Goal: Task Accomplishment & Management: Use online tool/utility

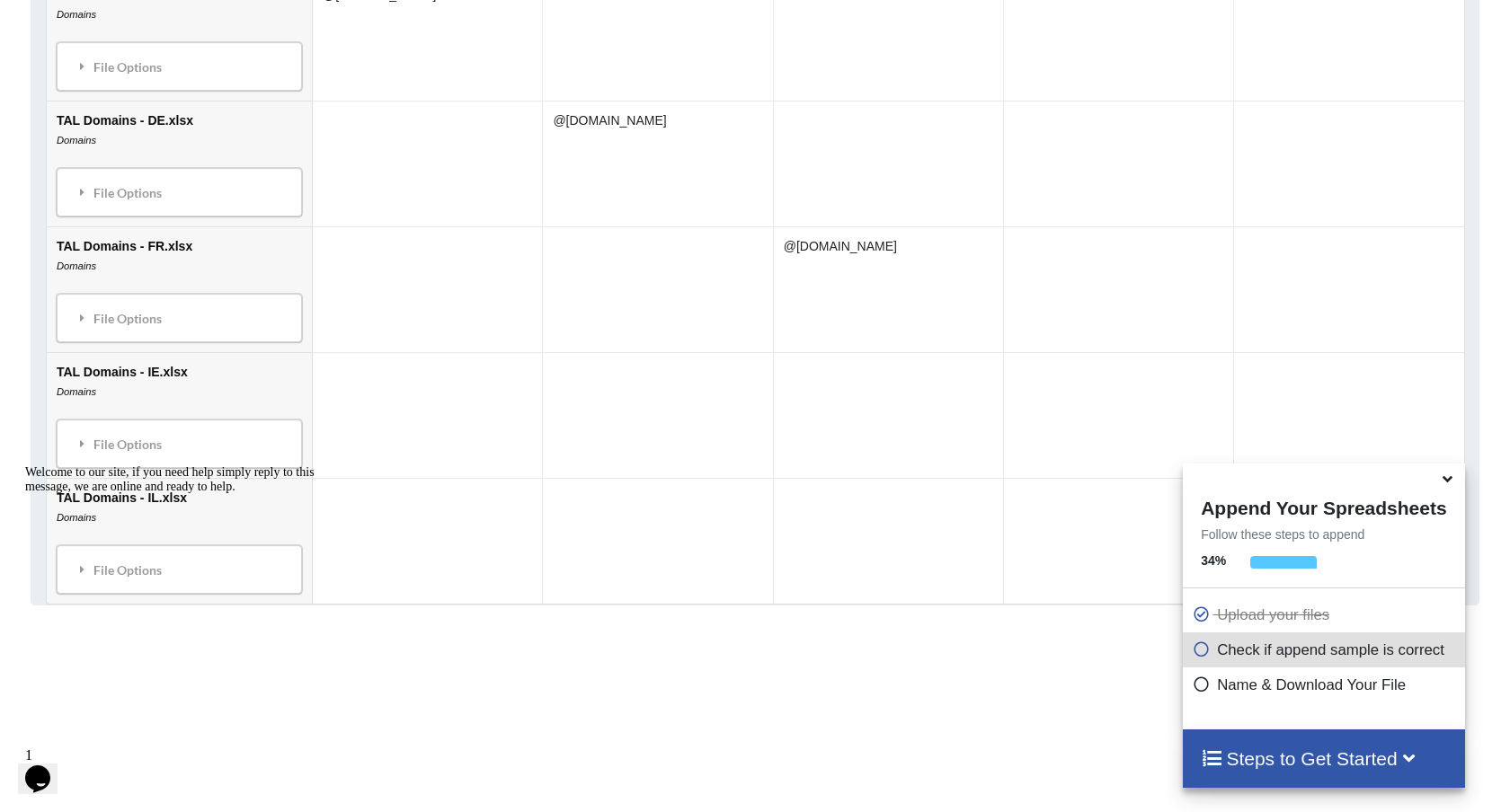
scroll to position [1215, 0]
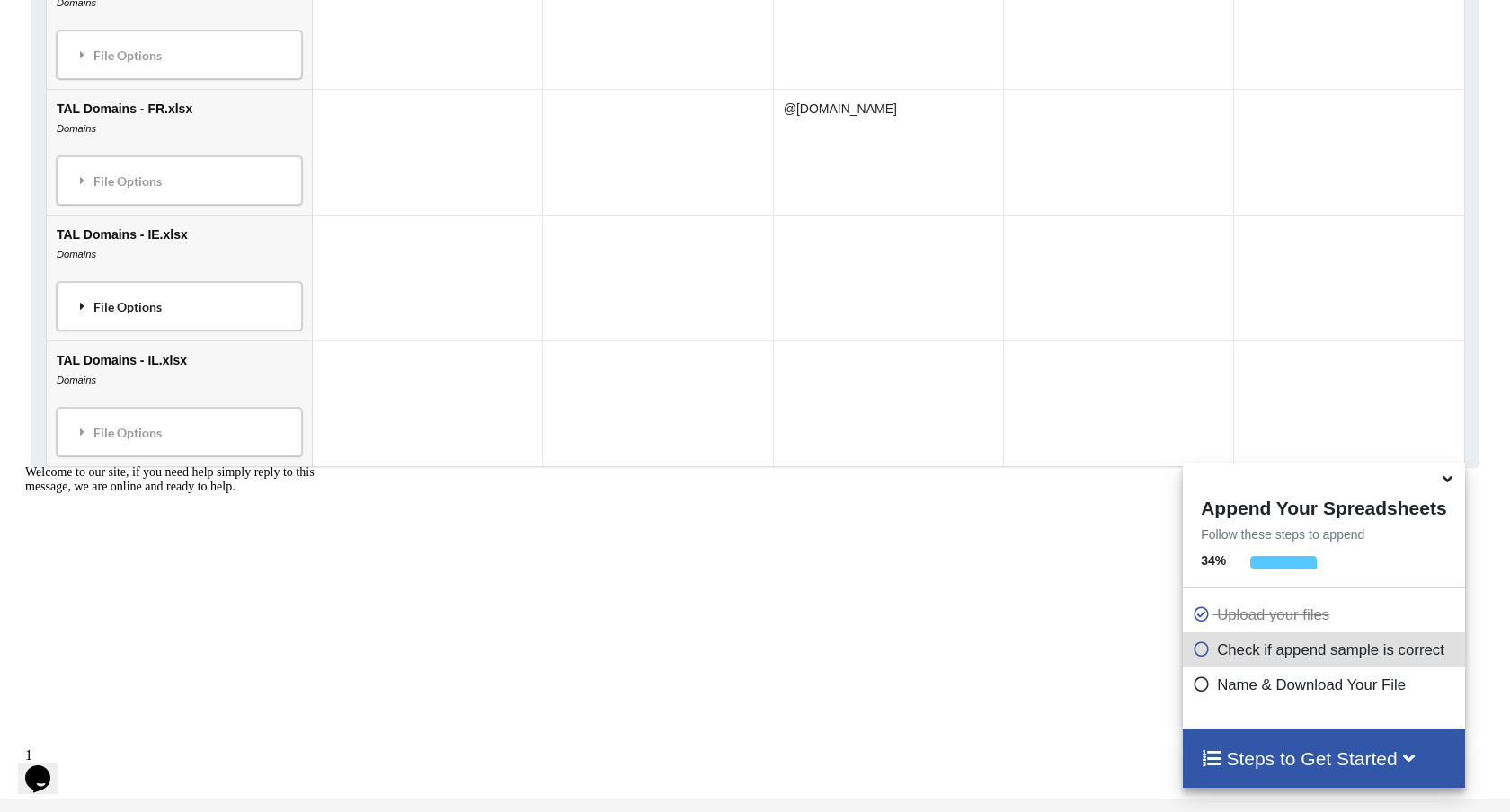
click at [197, 312] on div "File Options" at bounding box center [180, 307] width 235 height 38
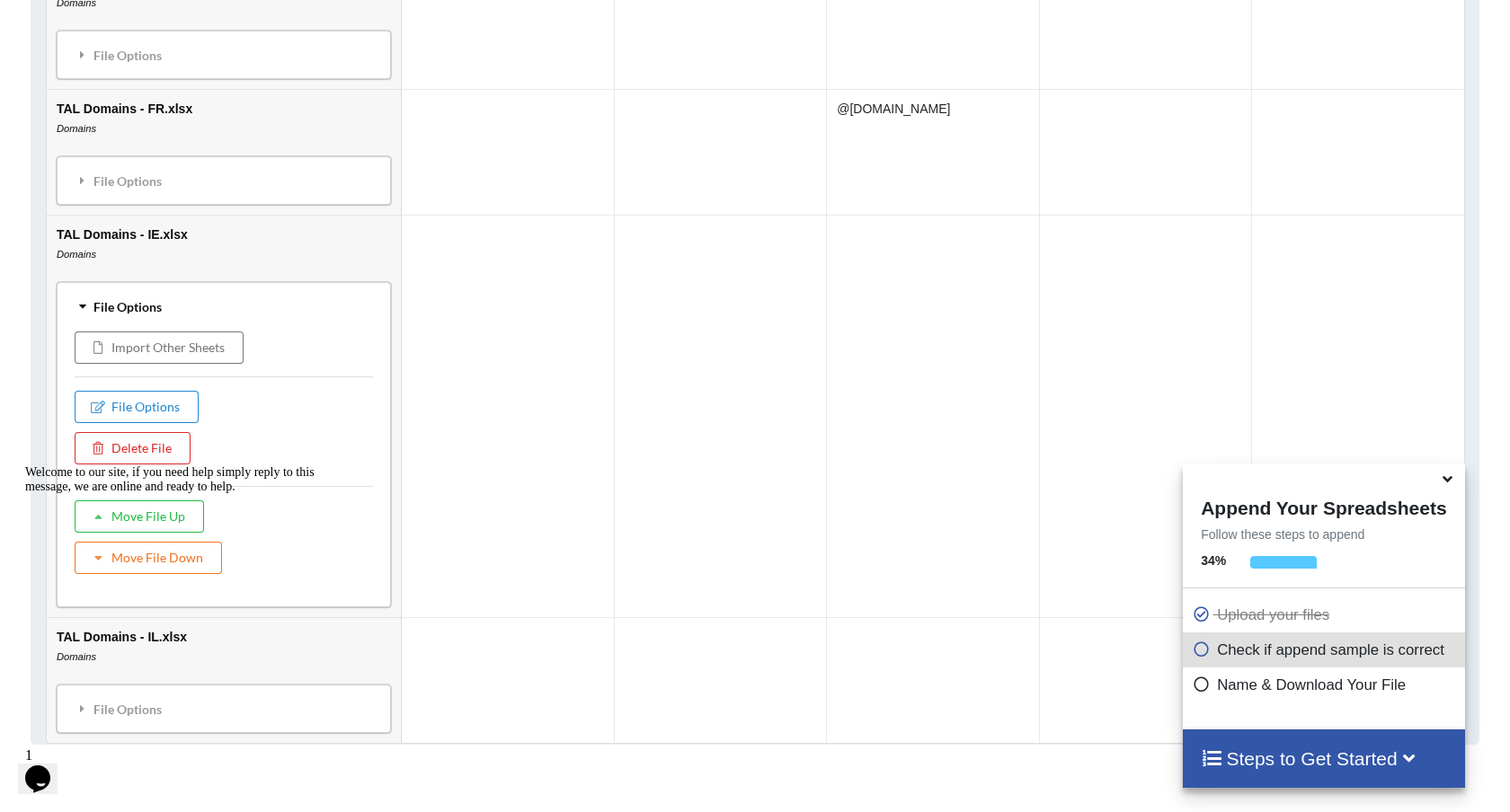
click at [213, 303] on div "File Options" at bounding box center [224, 307] width 324 height 38
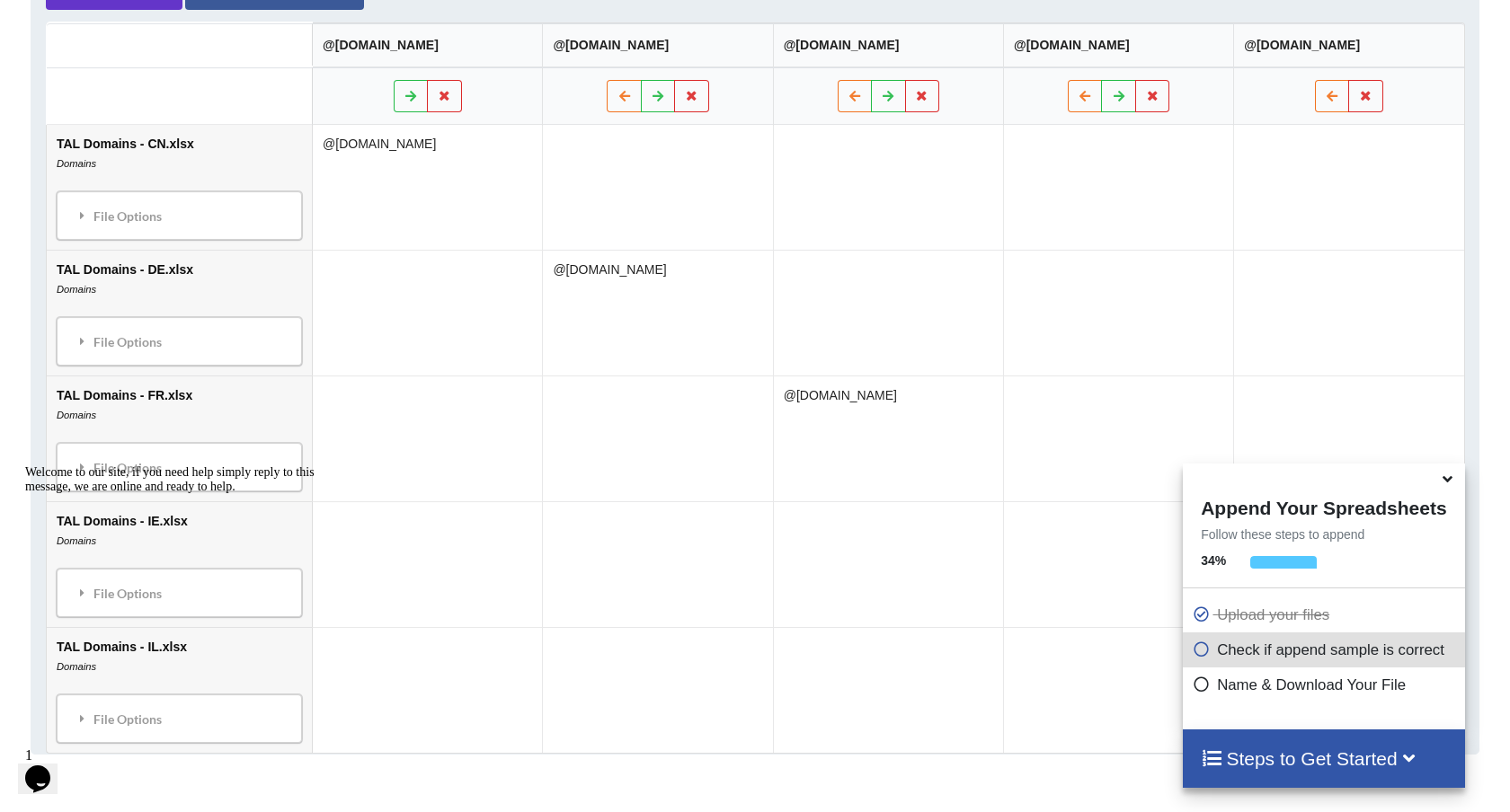
scroll to position [927, 0]
click at [862, 96] on icon at bounding box center [855, 96] width 15 height 10
click at [607, 106] on button at bounding box center [624, 97] width 35 height 32
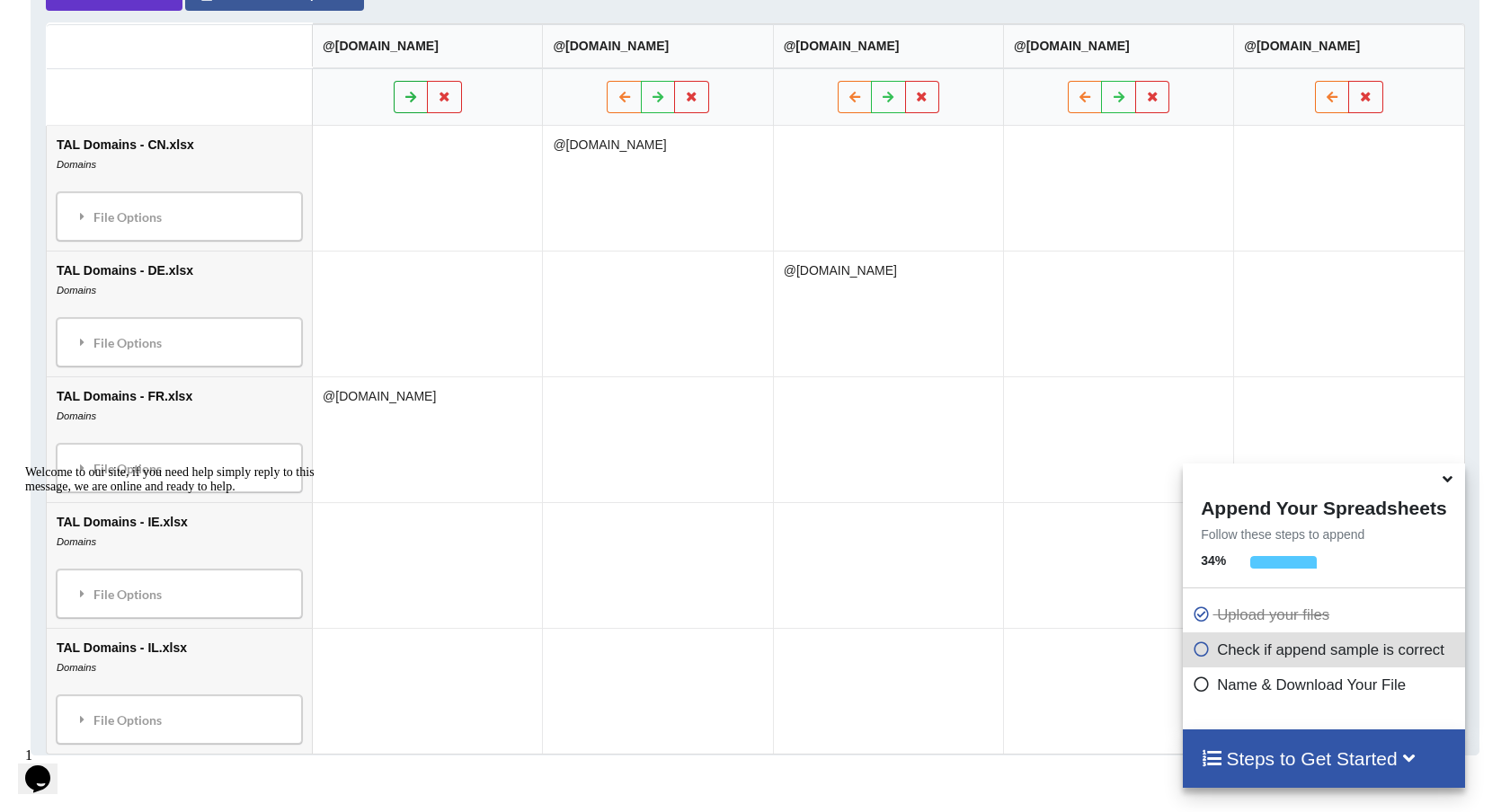
click at [402, 100] on icon at bounding box center [410, 96] width 15 height 10
click at [409, 100] on button at bounding box center [410, 97] width 35 height 32
click at [402, 101] on icon at bounding box center [410, 96] width 15 height 10
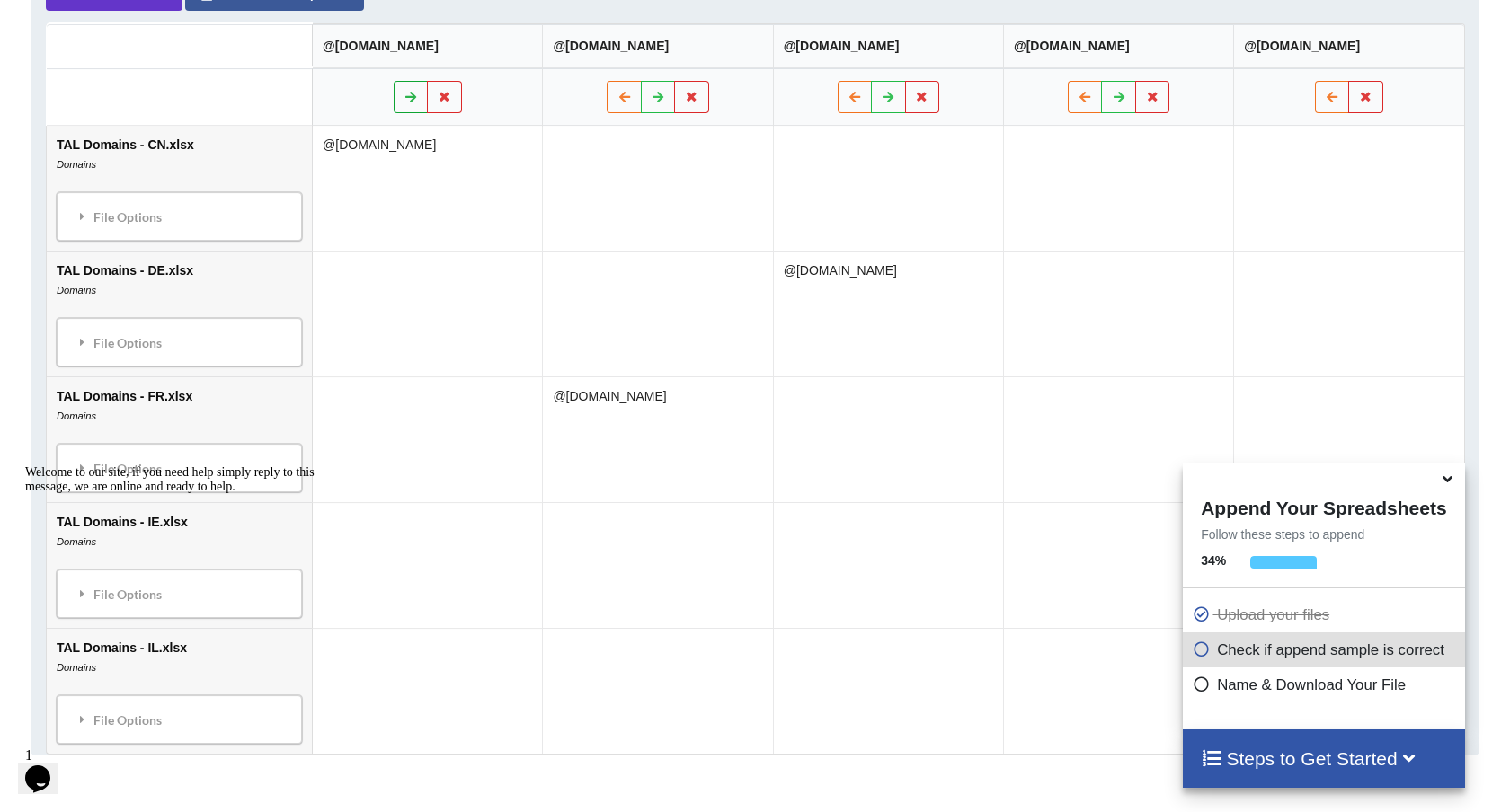
click at [402, 101] on icon at bounding box center [410, 96] width 15 height 10
click at [871, 100] on button at bounding box center [888, 97] width 35 height 32
click at [847, 98] on icon at bounding box center [855, 96] width 15 height 10
click at [616, 97] on icon at bounding box center [624, 96] width 15 height 10
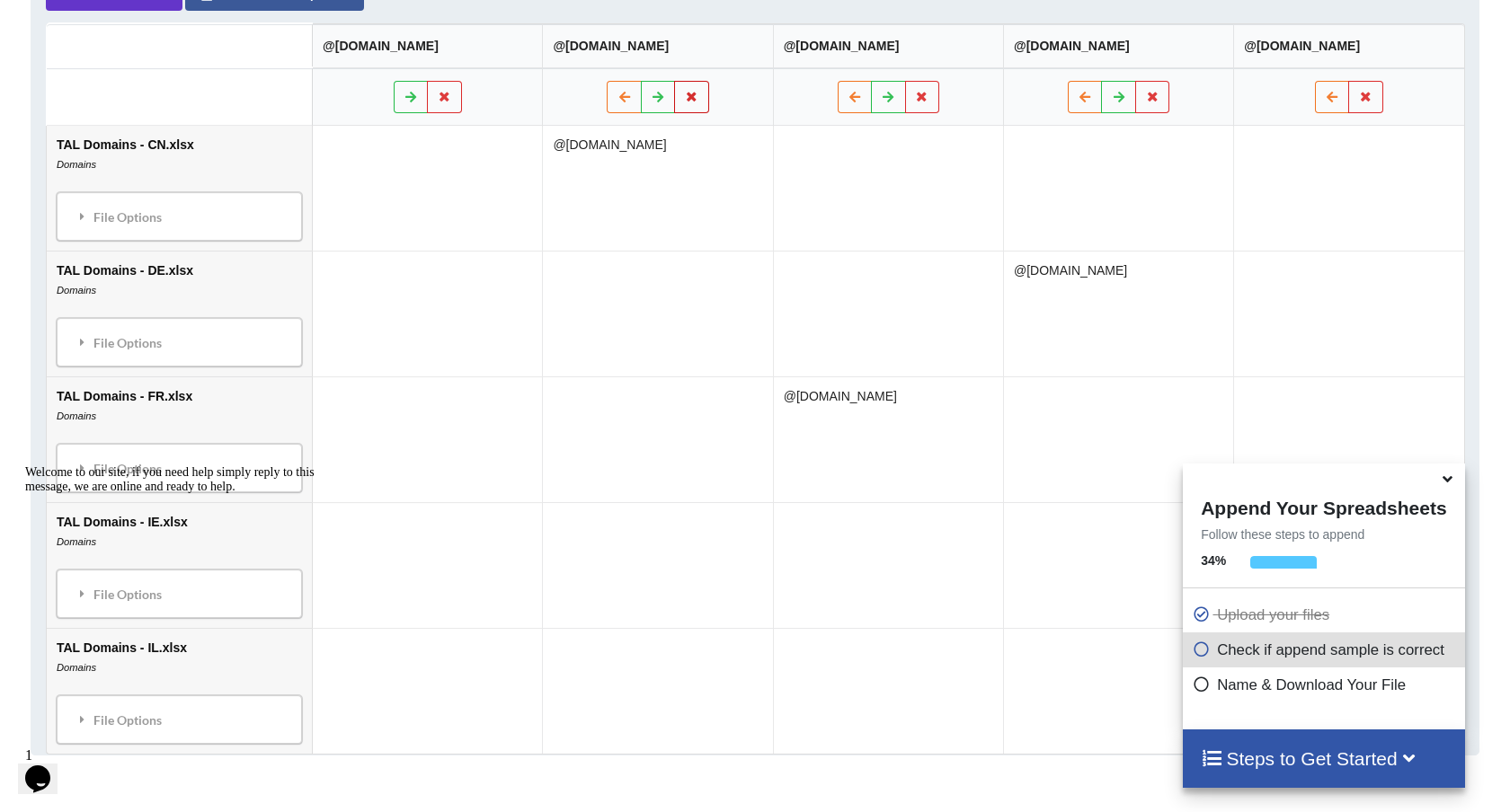
click at [681, 104] on button at bounding box center [691, 97] width 35 height 32
click at [653, 50] on button "Keep" at bounding box center [640, 44] width 66 height 32
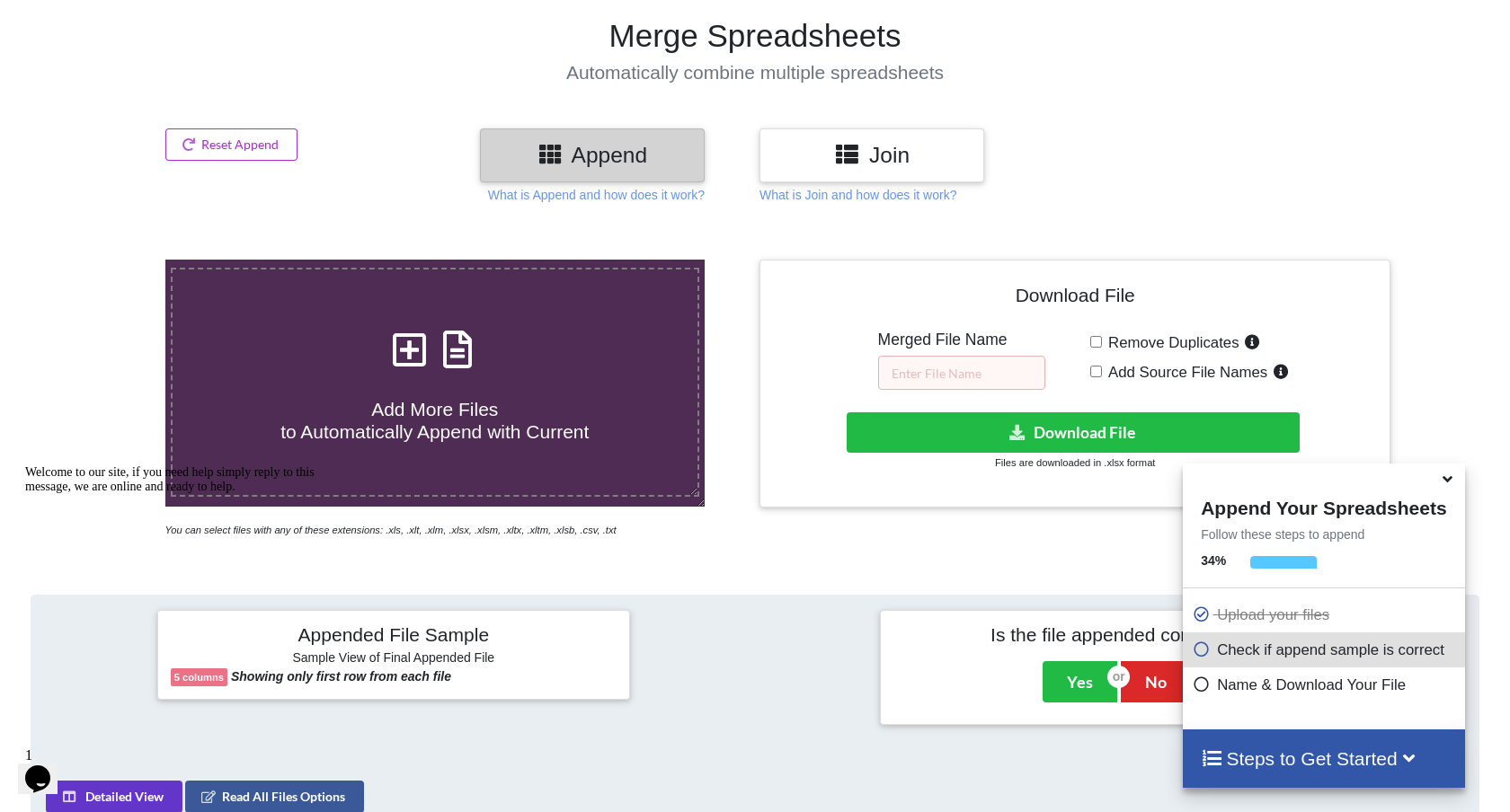
scroll to position [124, 0]
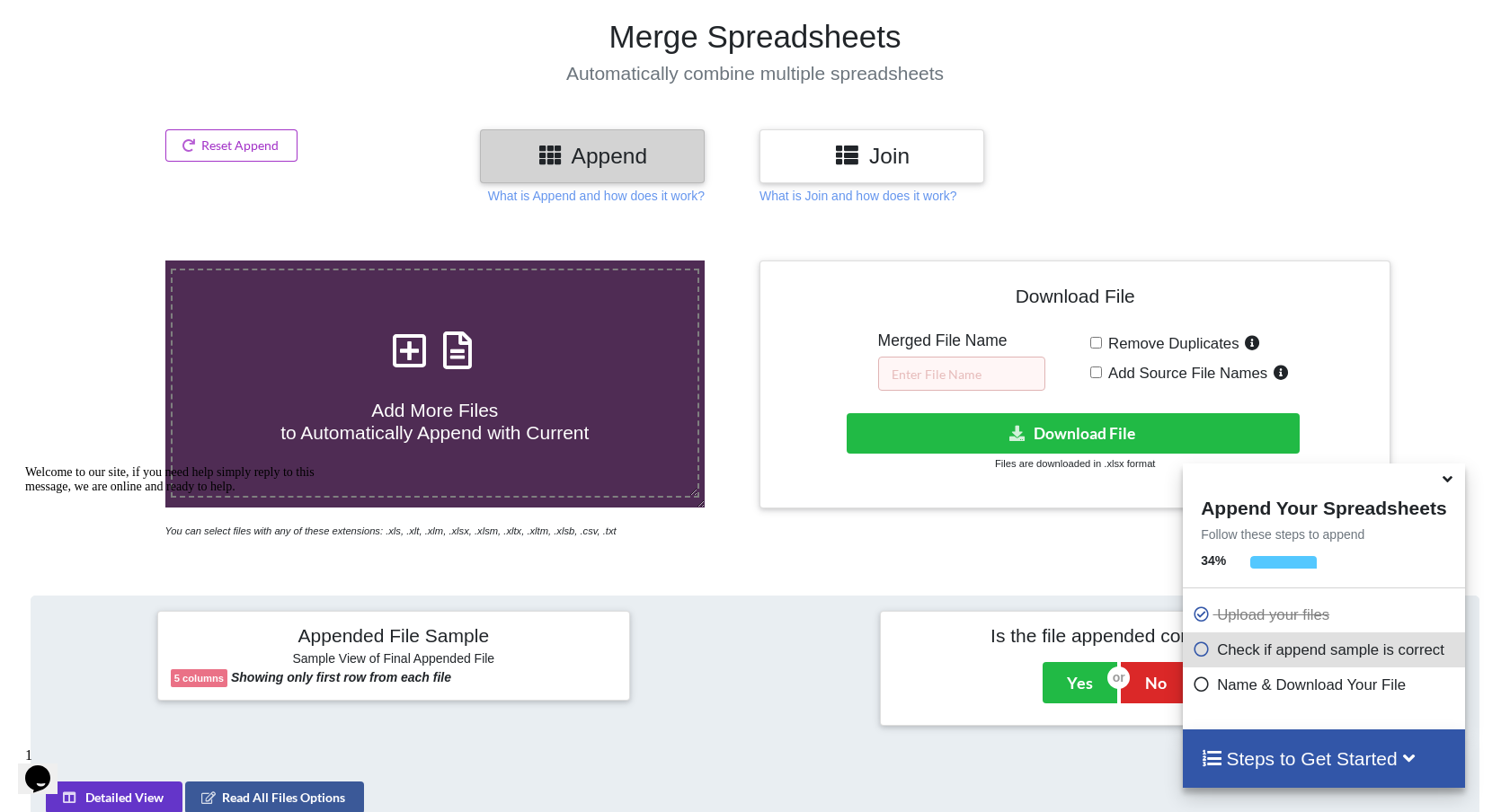
click at [841, 177] on div "Join" at bounding box center [871, 156] width 224 height 53
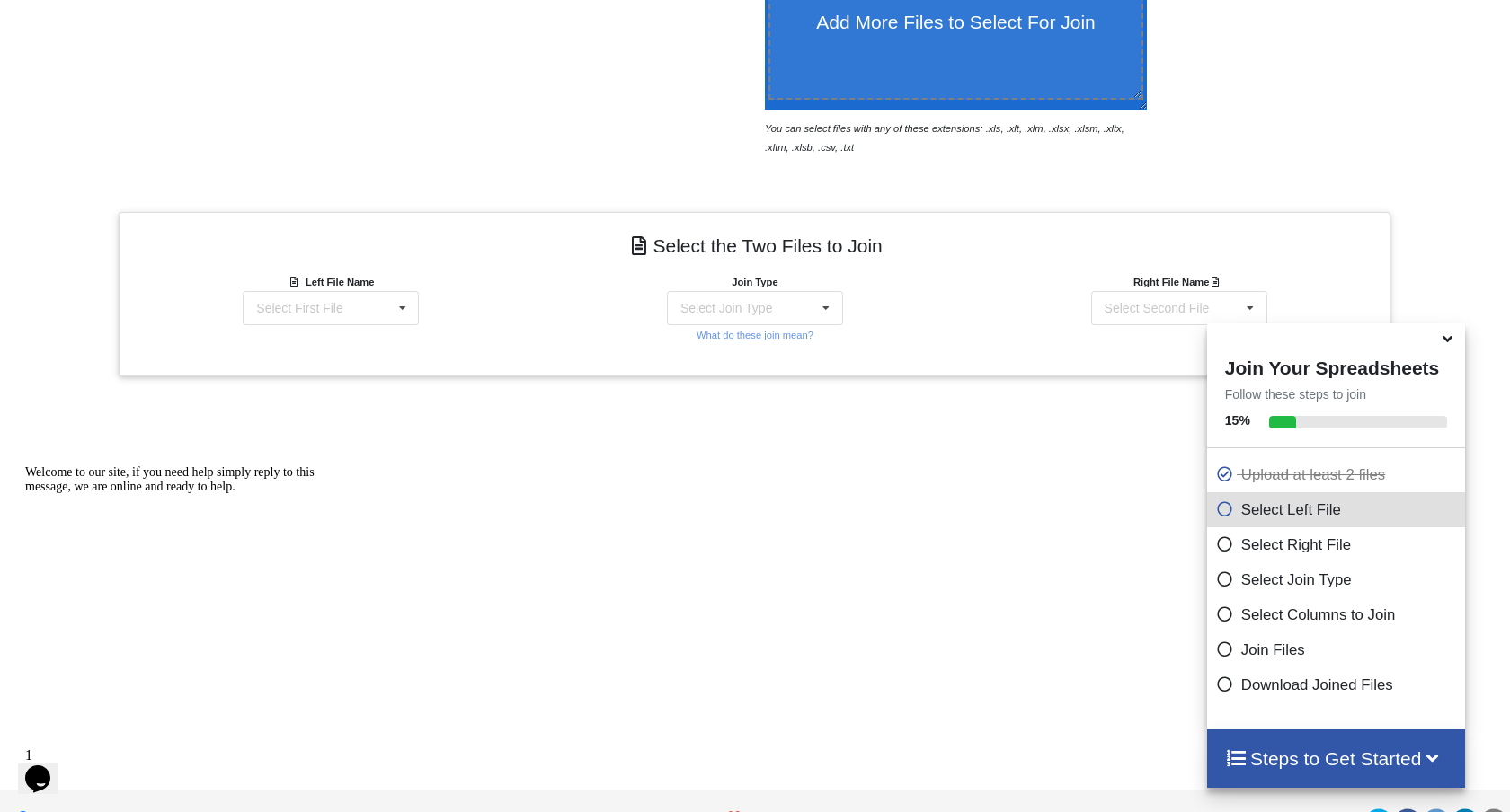
scroll to position [567, 0]
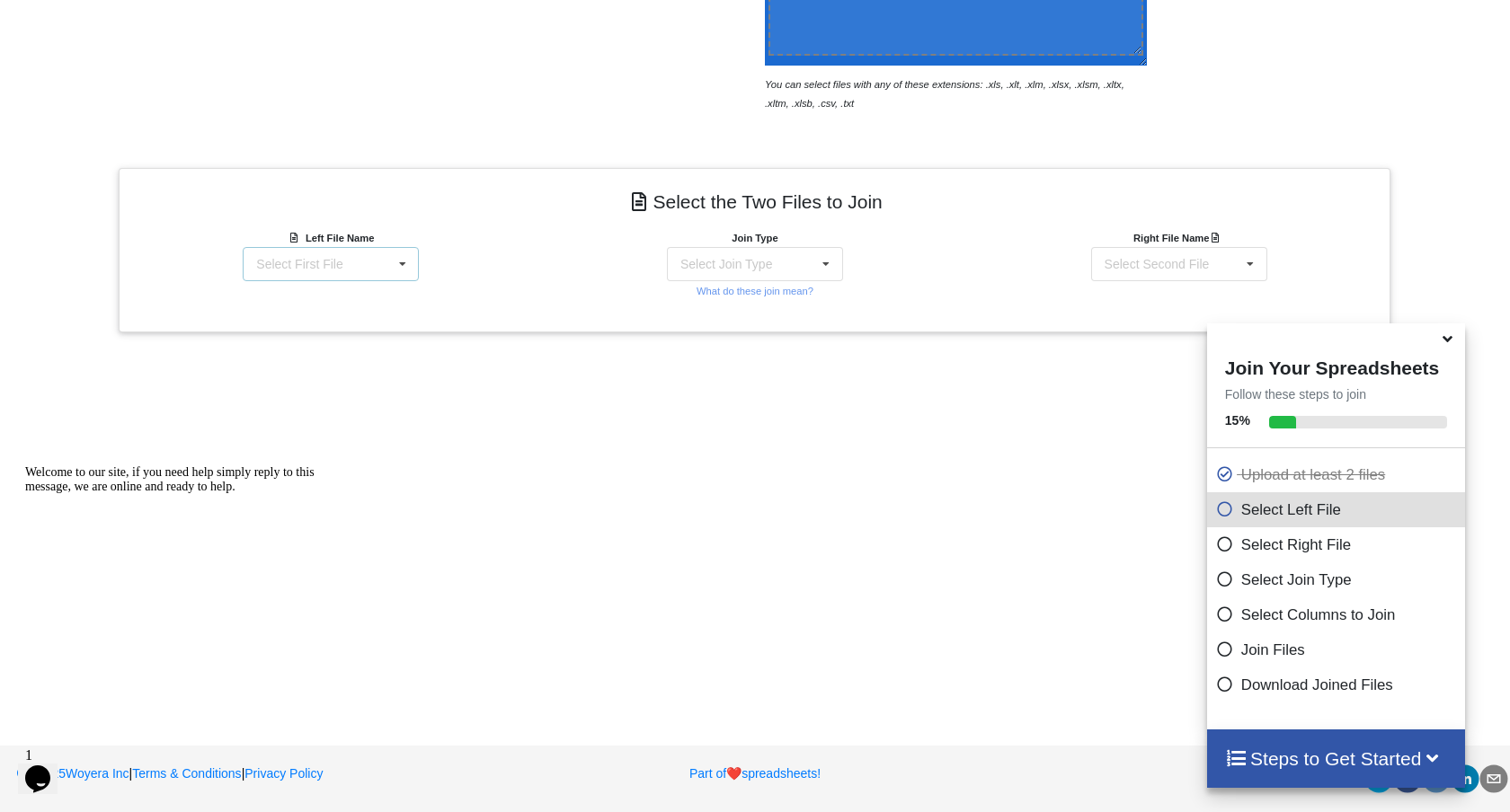
click at [401, 261] on icon at bounding box center [402, 264] width 27 height 33
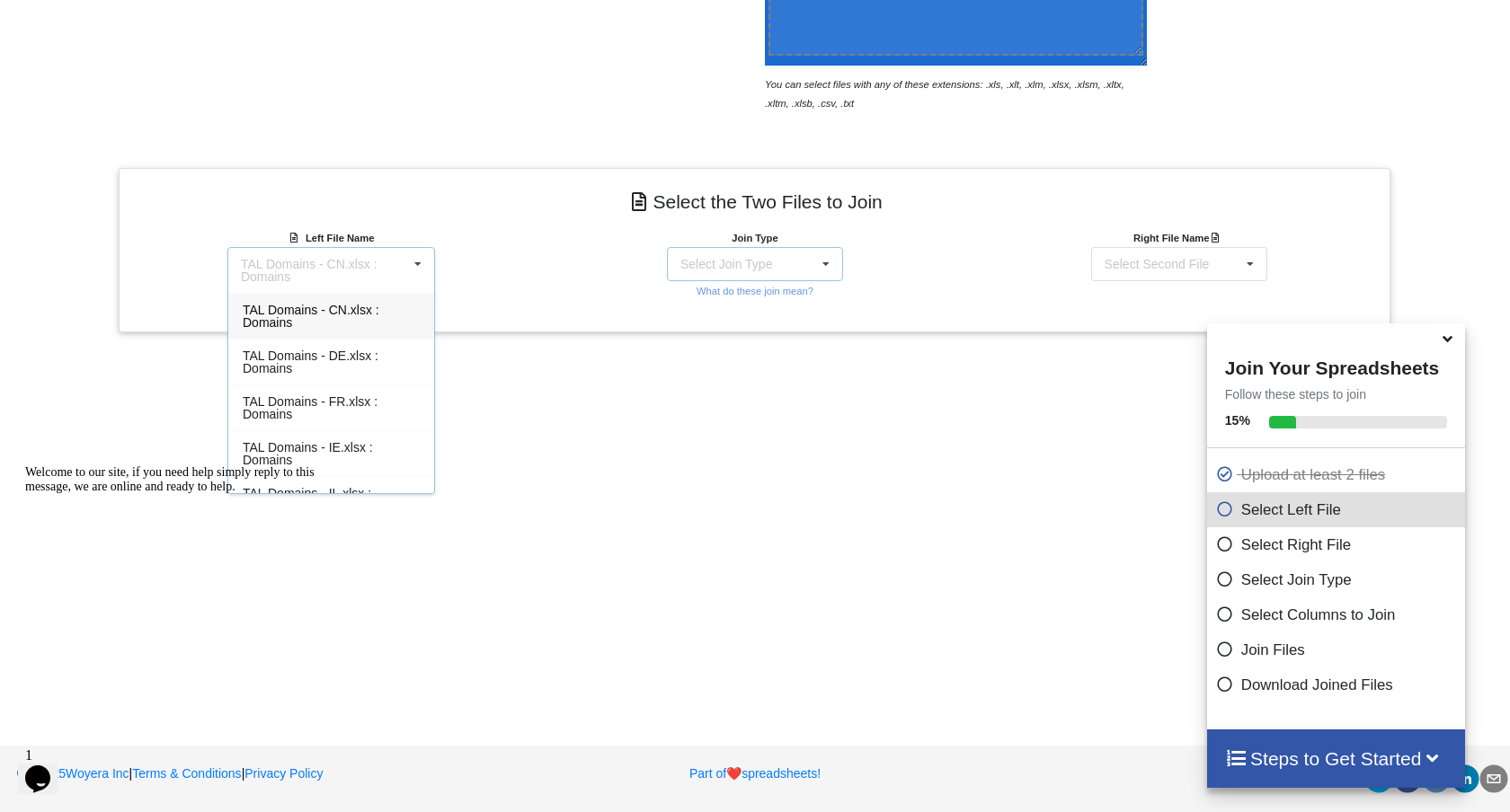
click at [714, 253] on div "Select Join Type INNER JOIN LEFT JOIN RIGHT JOIN FULL JOIN" at bounding box center [755, 264] width 176 height 34
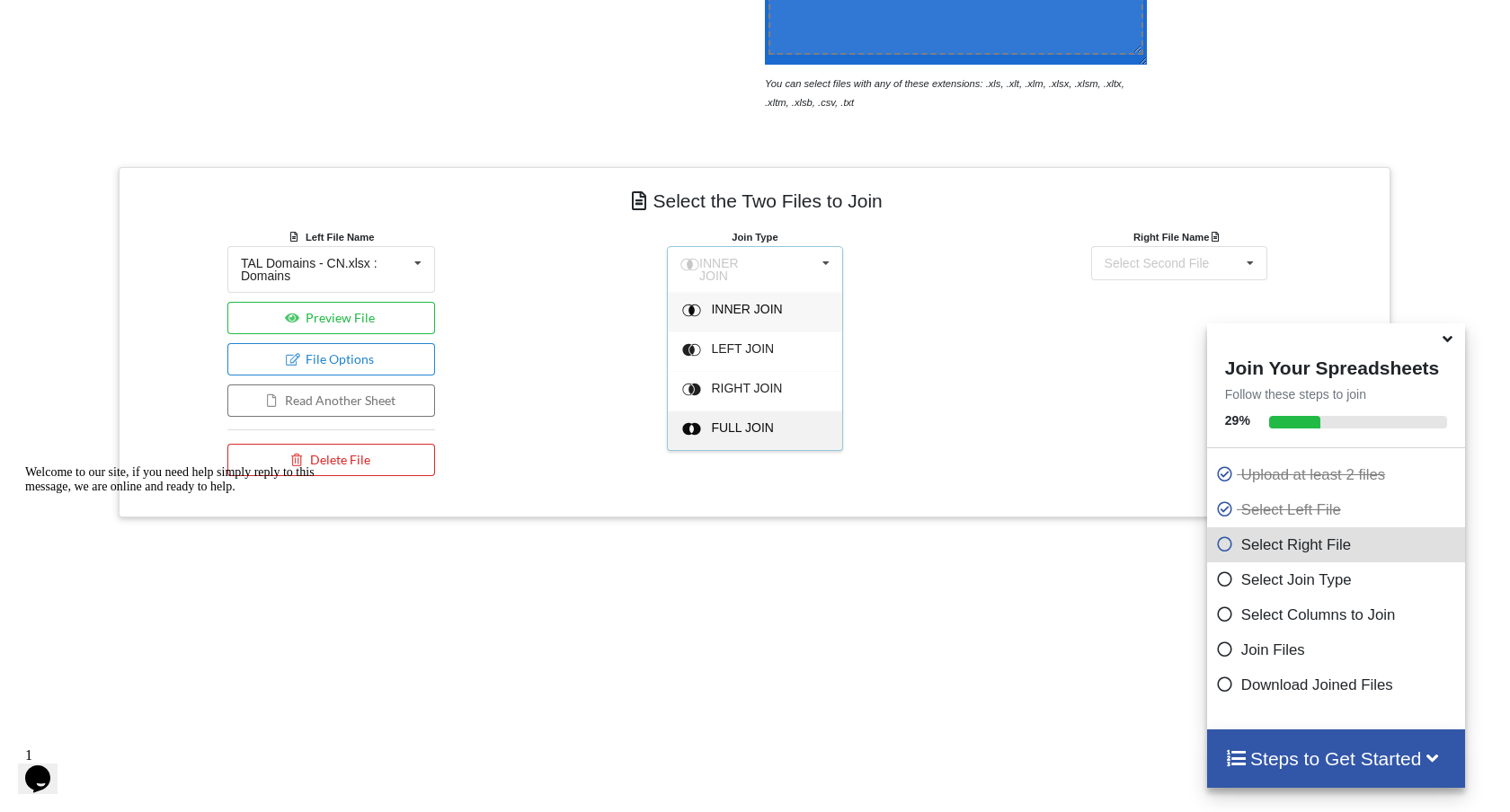
click at [722, 420] on span "FULL JOIN" at bounding box center [742, 427] width 62 height 14
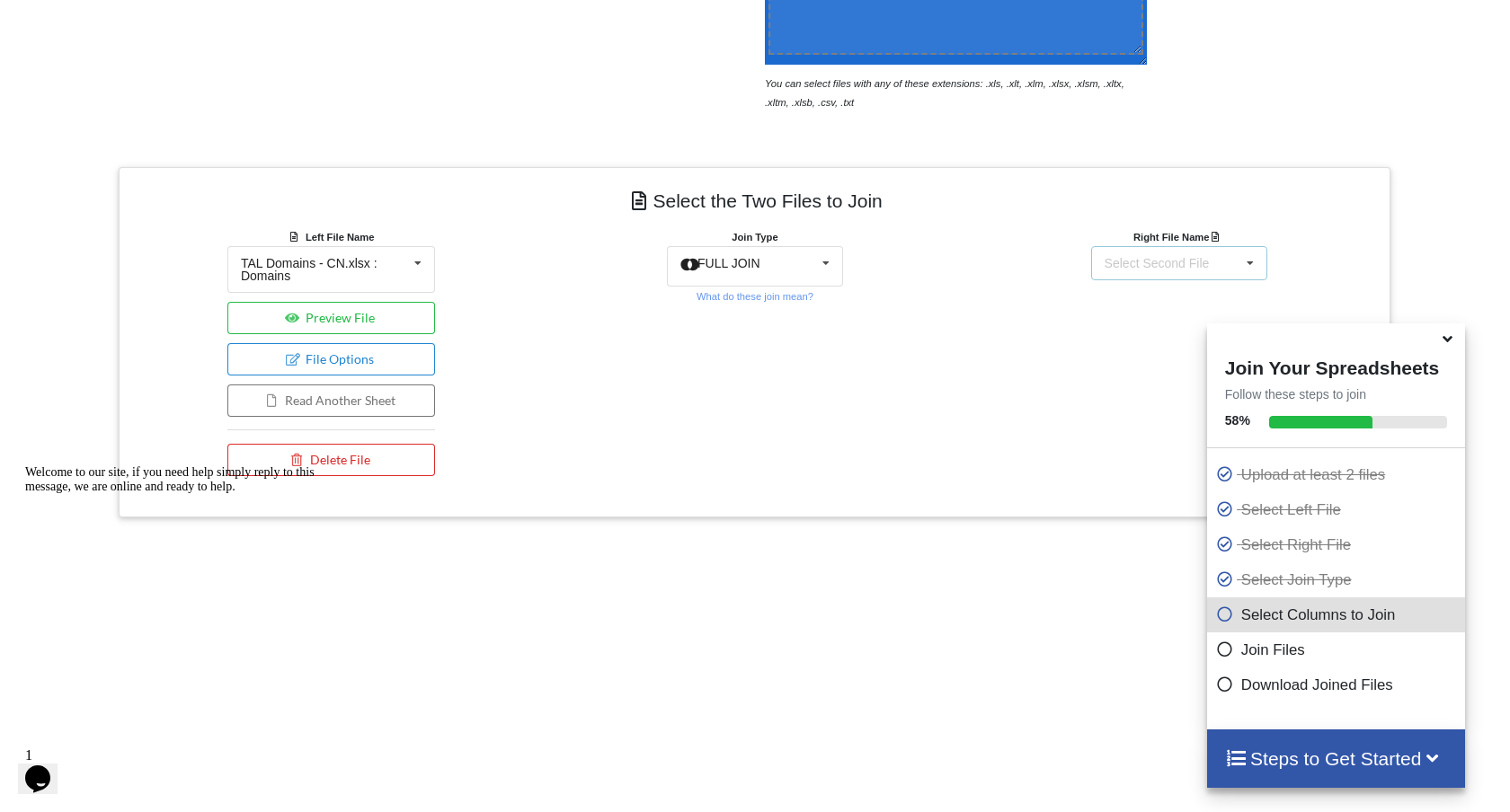
click at [1139, 262] on div "Select Second File" at bounding box center [1157, 263] width 105 height 12
click at [1125, 312] on span "TAL Domains - CN.xlsx : Domains" at bounding box center [1159, 315] width 136 height 26
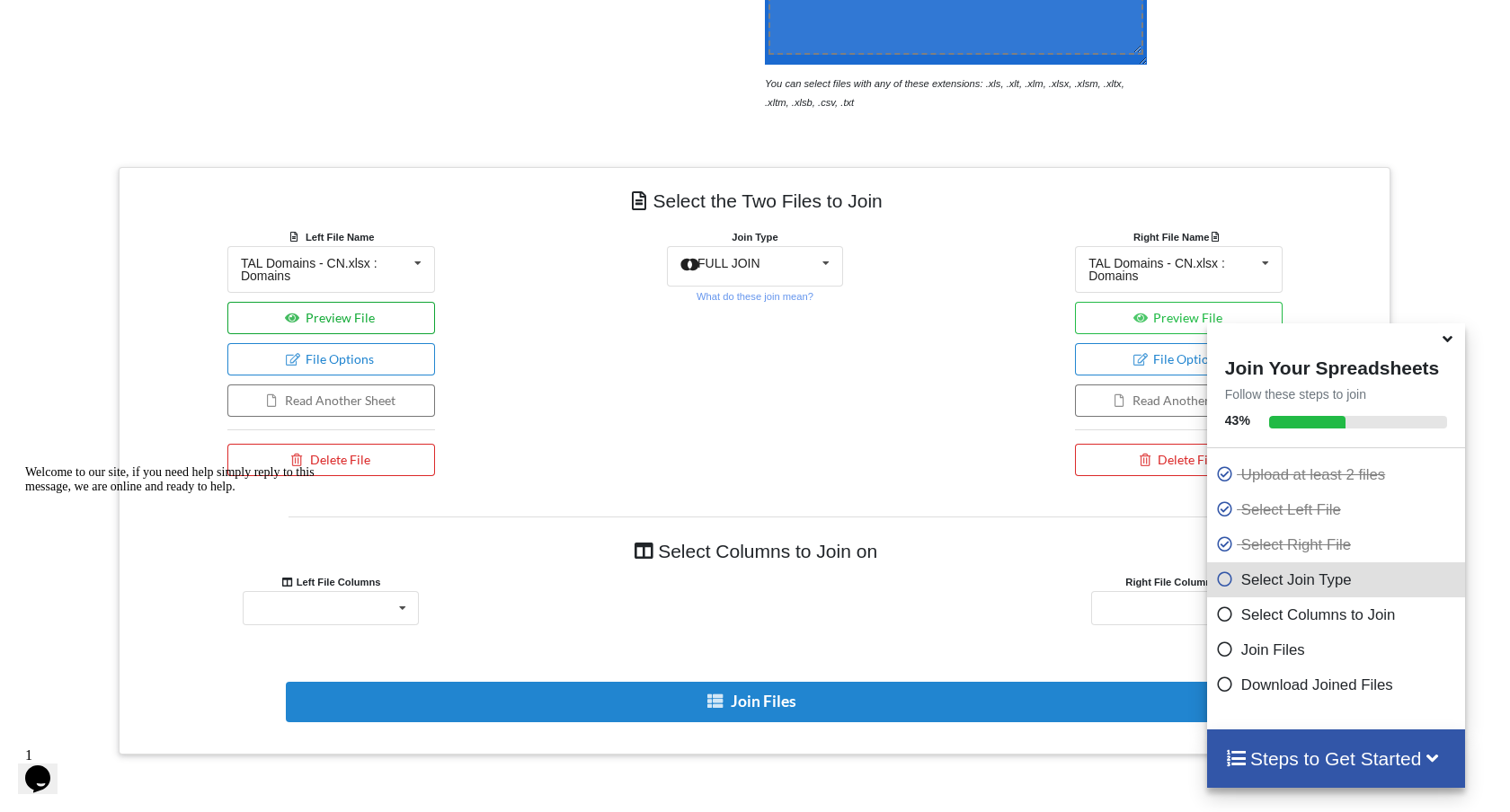
click at [377, 309] on button "Preview File" at bounding box center [330, 318] width 207 height 32
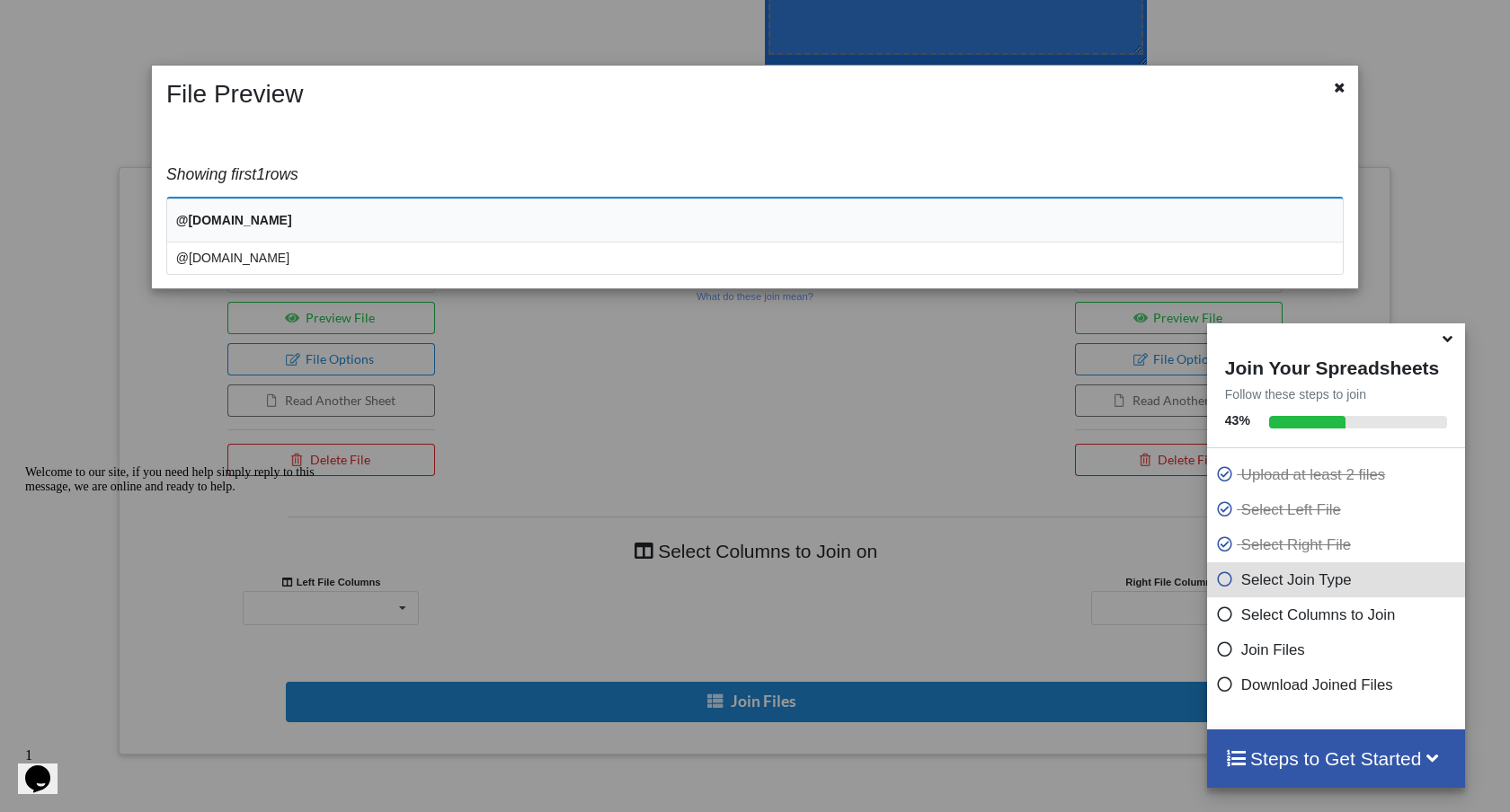
click at [386, 241] on th "@[DOMAIN_NAME]" at bounding box center [755, 221] width 1176 height 44
click at [386, 248] on td "@[DOMAIN_NAME]" at bounding box center [755, 257] width 1176 height 31
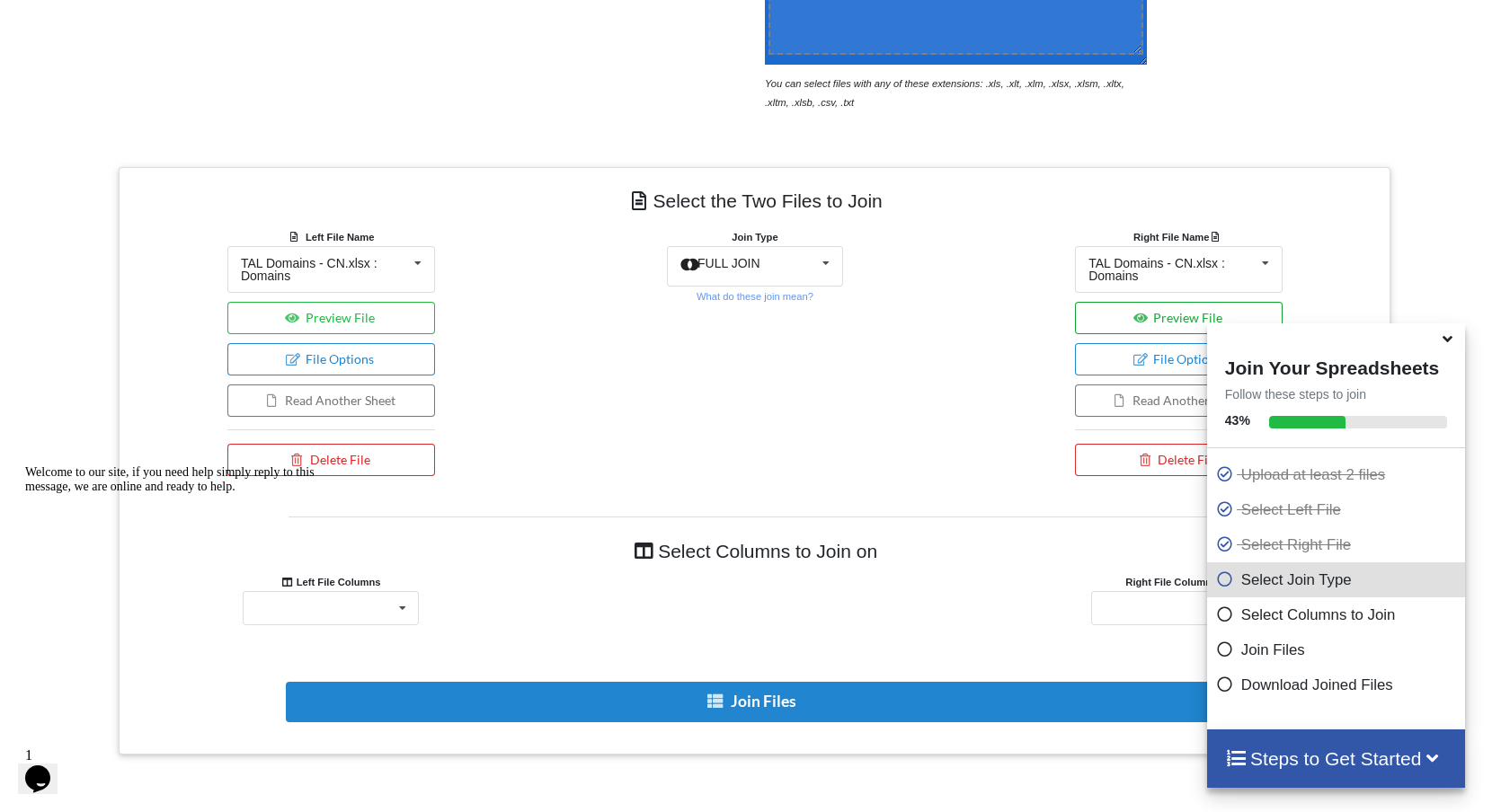
click at [1120, 324] on button "Preview File" at bounding box center [1179, 318] width 207 height 32
click at [389, 284] on div "TAL Domains - CN.xlsx : Domains TAL Domains - CN.xlsx : Domains TAL Domains - D…" at bounding box center [330, 269] width 207 height 46
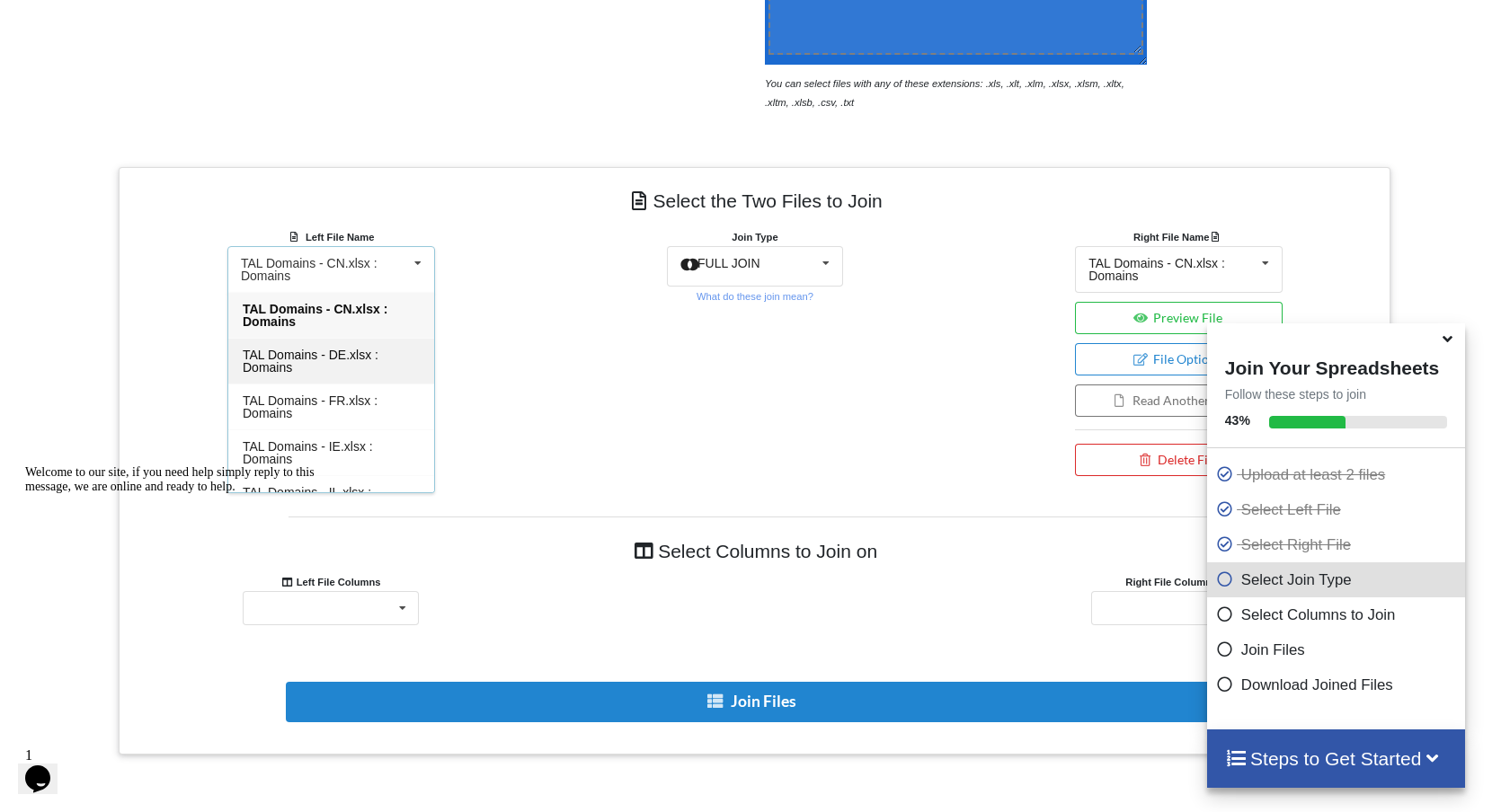
click at [366, 356] on span "TAL Domains - DE.xlsx : Domains" at bounding box center [310, 362] width 135 height 26
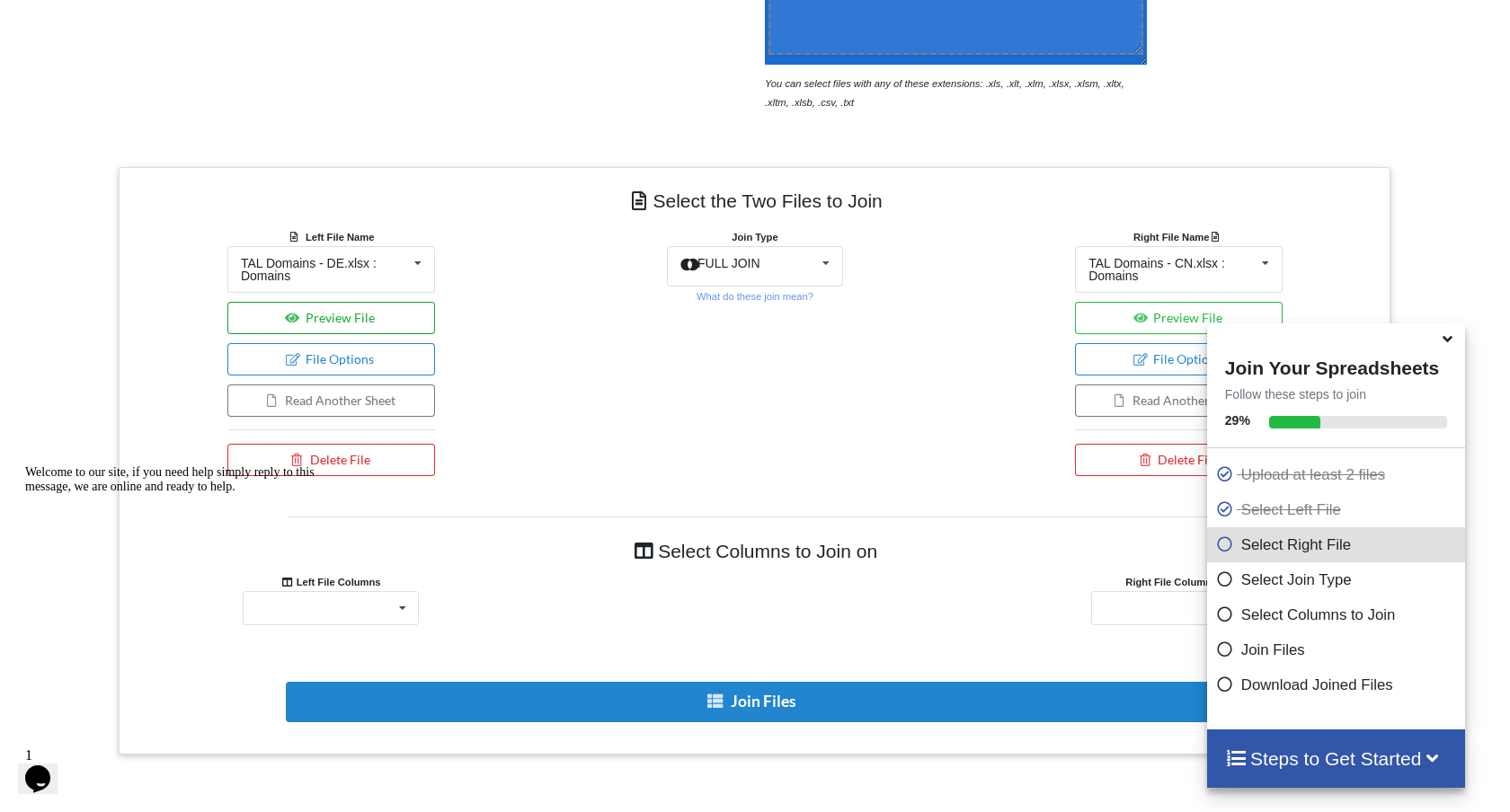
click at [370, 329] on button "Preview File" at bounding box center [330, 318] width 207 height 32
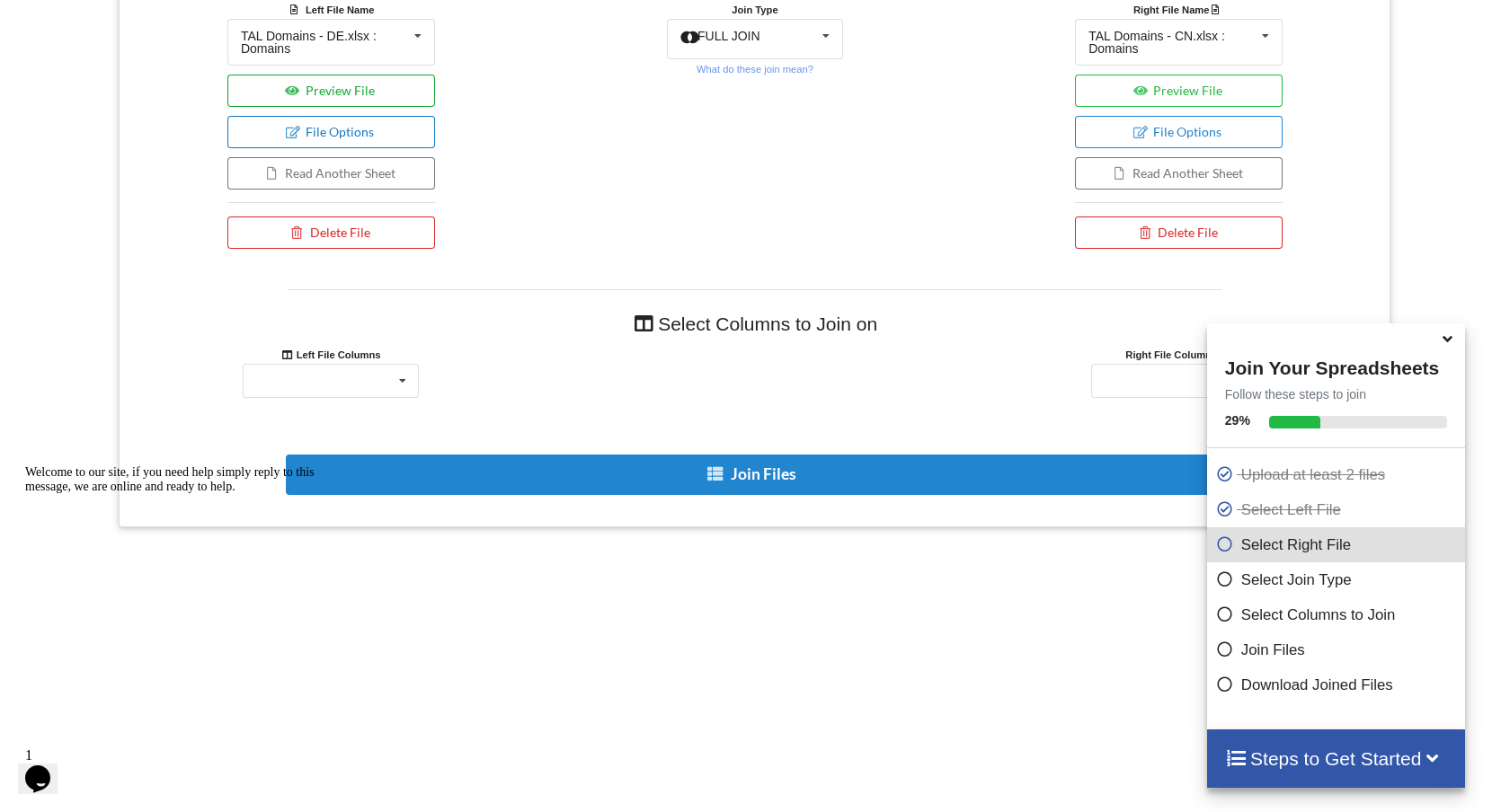
scroll to position [899, 0]
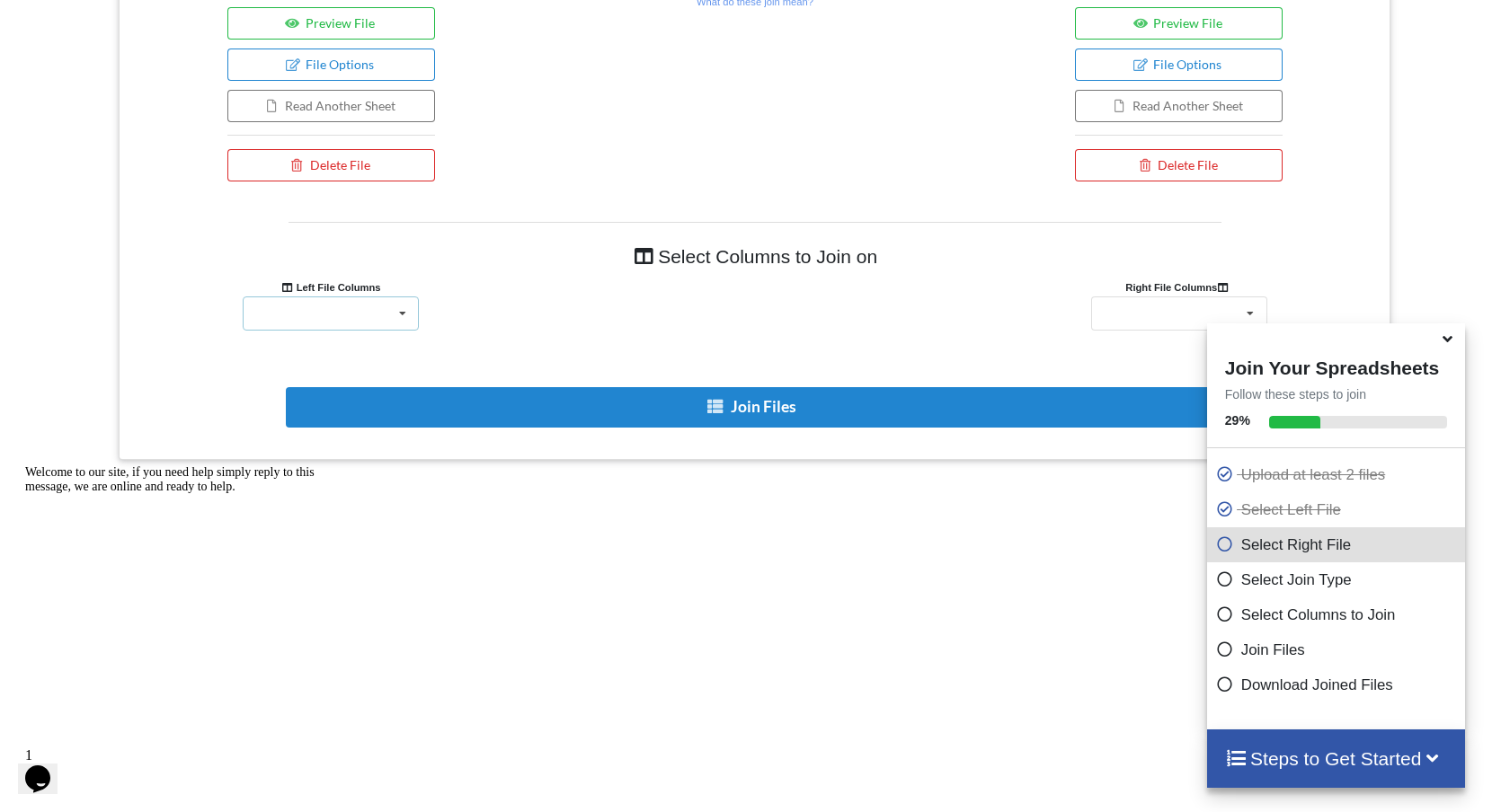
click at [367, 317] on div "@[DOMAIN_NAME]" at bounding box center [330, 313] width 176 height 34
click at [362, 325] on div "@[DOMAIN_NAME] @[DOMAIN_NAME]" at bounding box center [330, 313] width 176 height 34
click at [380, 315] on div "@[DOMAIN_NAME]" at bounding box center [330, 313] width 176 height 34
click at [319, 322] on div "@[DOMAIN_NAME] @[DOMAIN_NAME]" at bounding box center [330, 313] width 176 height 34
click at [1135, 309] on div "@[DOMAIN_NAME]" at bounding box center [1180, 313] width 176 height 34
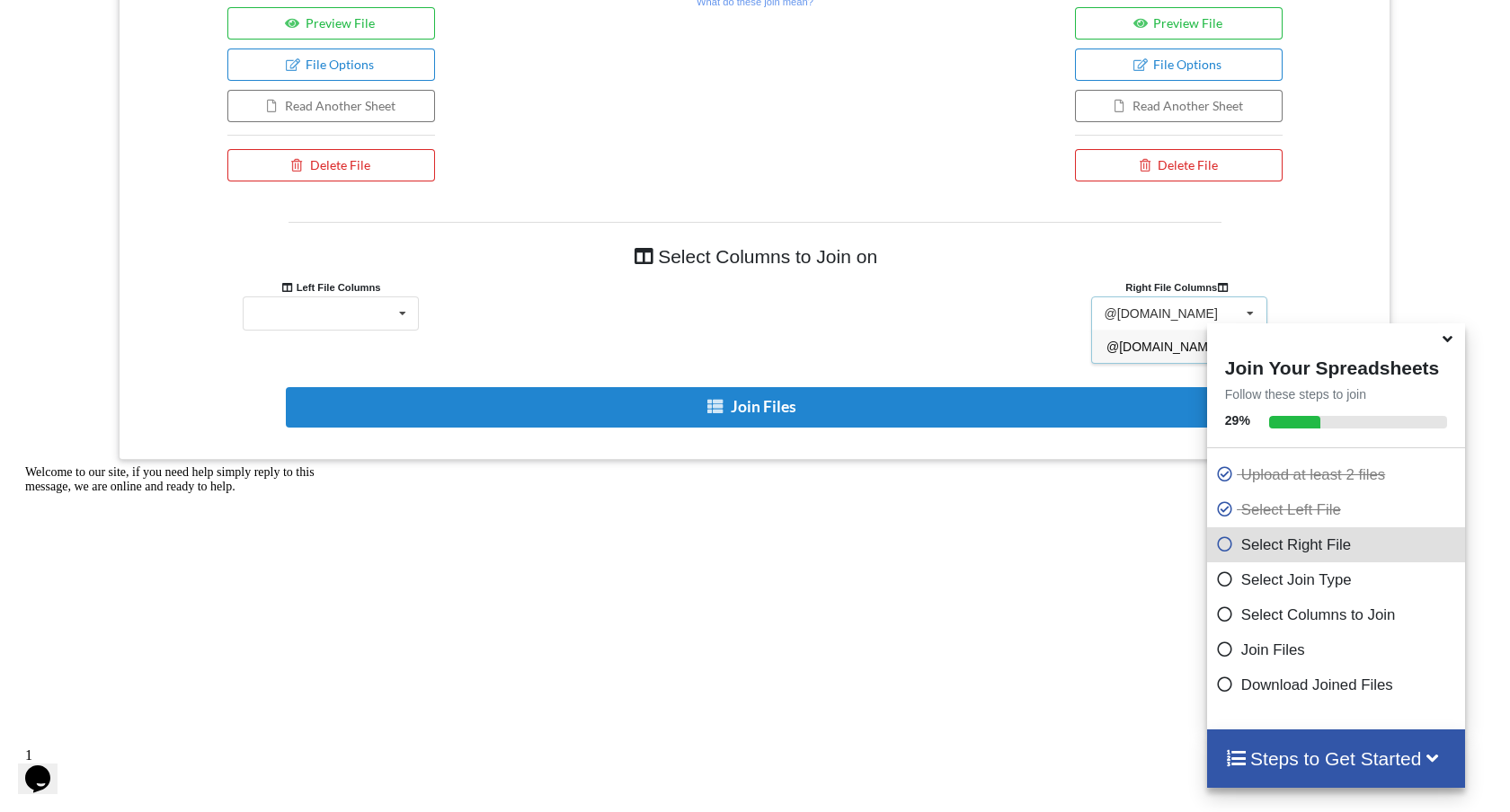
click at [1128, 344] on span "@[DOMAIN_NAME]" at bounding box center [1164, 346] width 114 height 14
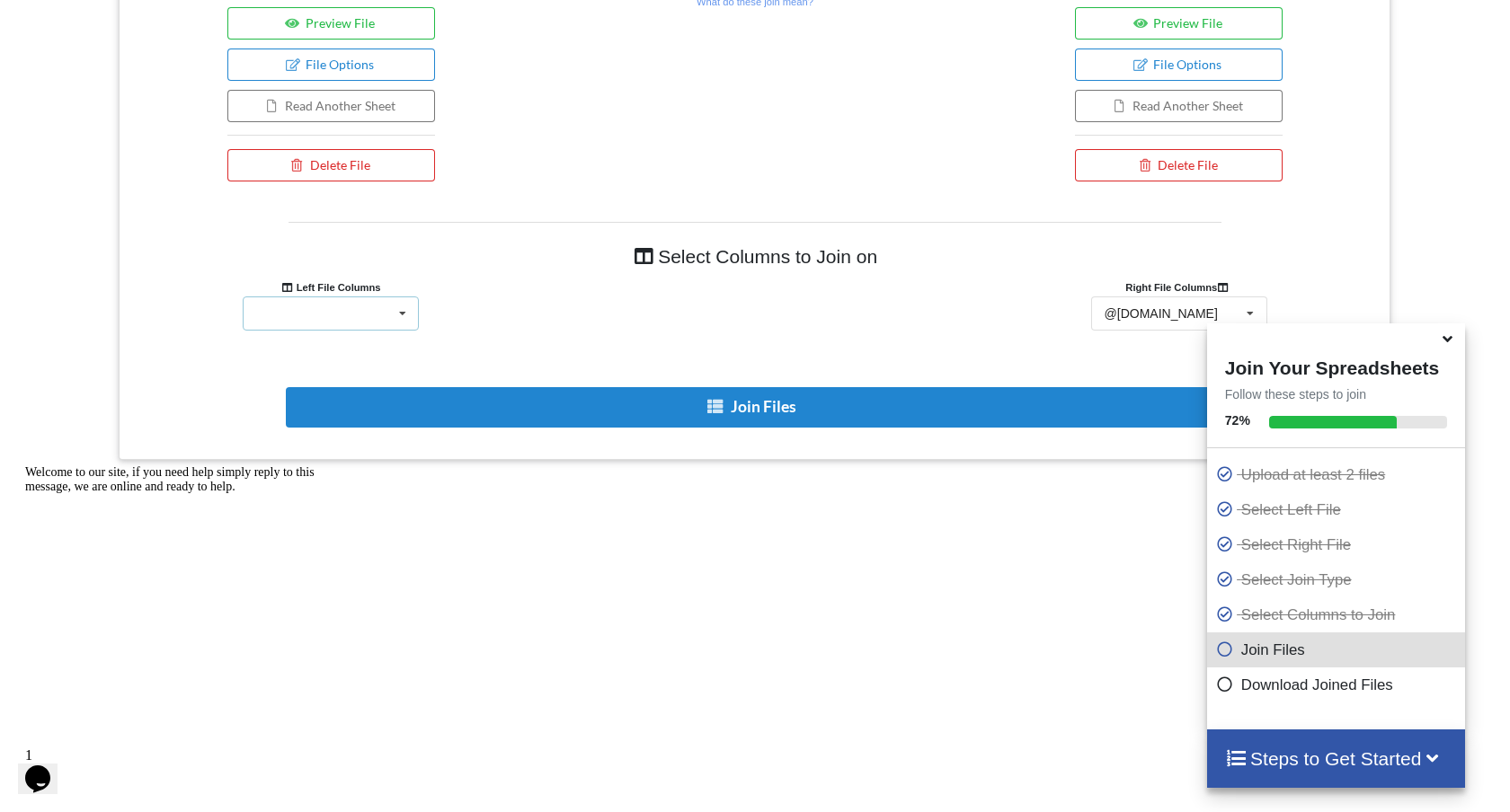
click at [369, 308] on div "@[DOMAIN_NAME]" at bounding box center [330, 313] width 176 height 34
click at [327, 304] on div "@[DOMAIN_NAME] @[DOMAIN_NAME]" at bounding box center [330, 313] width 176 height 34
click at [330, 314] on div "@[DOMAIN_NAME]" at bounding box center [330, 313] width 176 height 34
click at [330, 350] on span "@[DOMAIN_NAME]" at bounding box center [315, 346] width 114 height 14
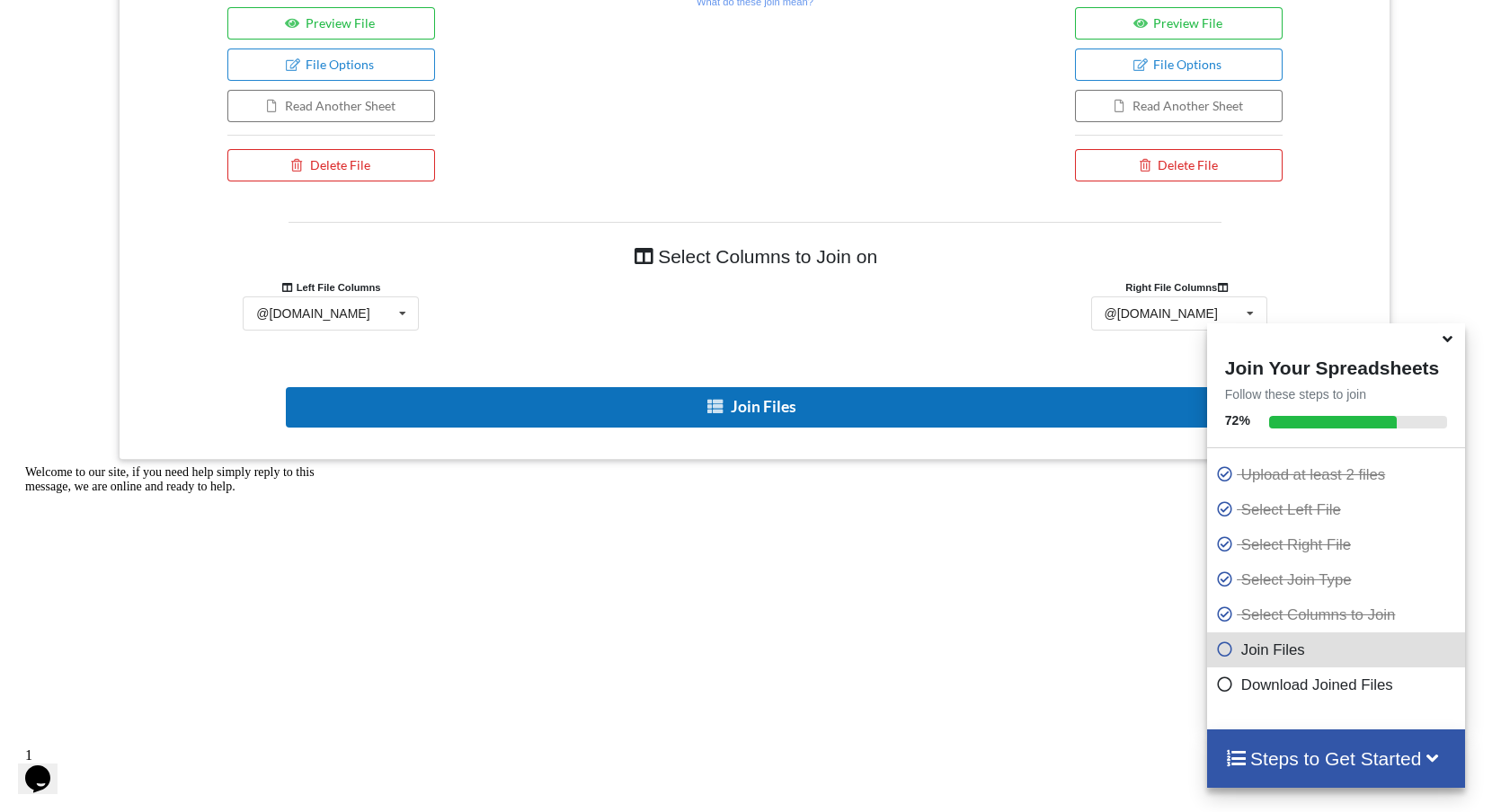
click at [609, 401] on button "Join Files" at bounding box center [753, 407] width 934 height 41
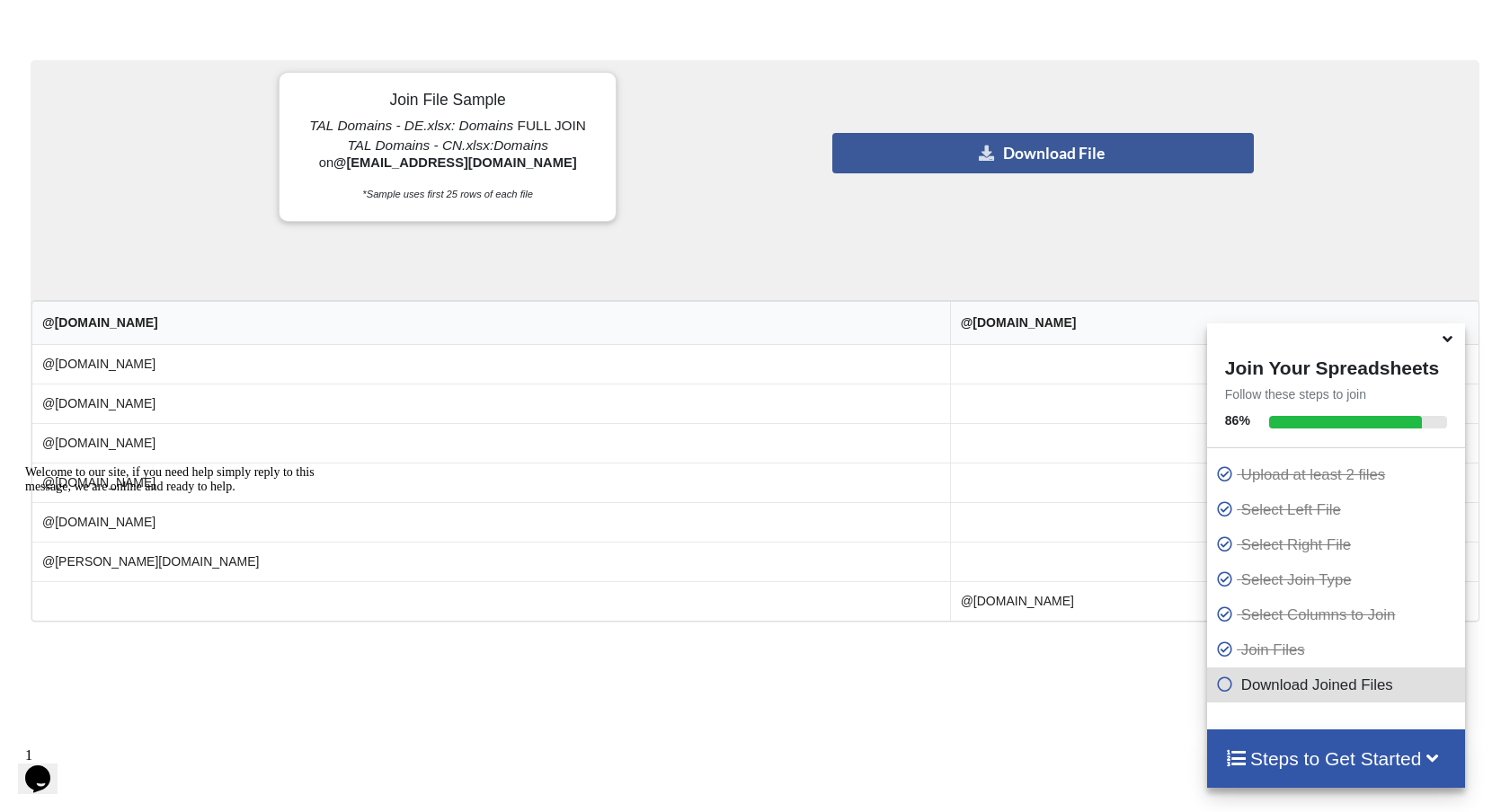
scroll to position [1417, 0]
